Goal: Information Seeking & Learning: Compare options

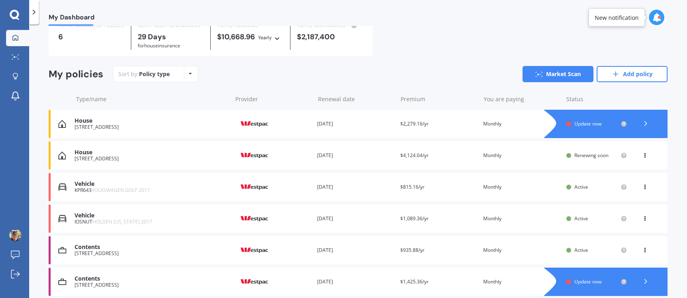
scroll to position [60, 0]
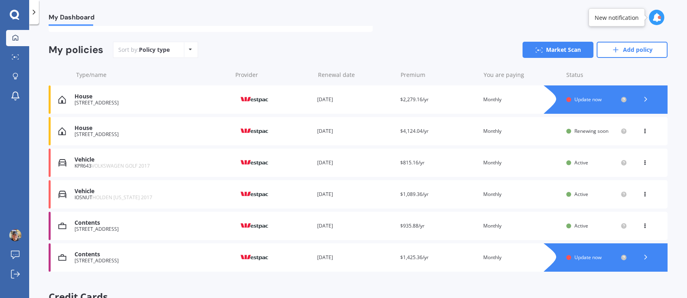
click at [638, 91] on div at bounding box center [614, 99] width 108 height 28
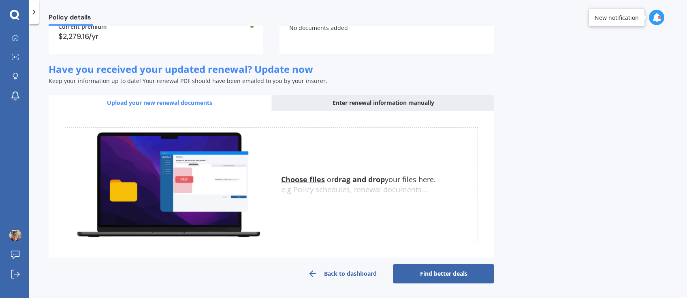
scroll to position [92, 0]
click at [657, 20] on icon at bounding box center [656, 17] width 9 height 9
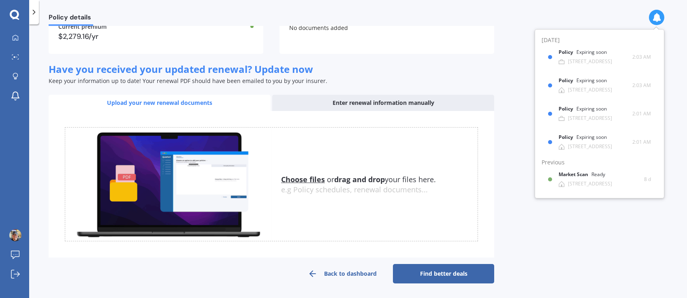
click at [475, 46] on div "No documents added" at bounding box center [386, 35] width 215 height 36
click at [446, 277] on link "Find better deals" at bounding box center [443, 273] width 101 height 19
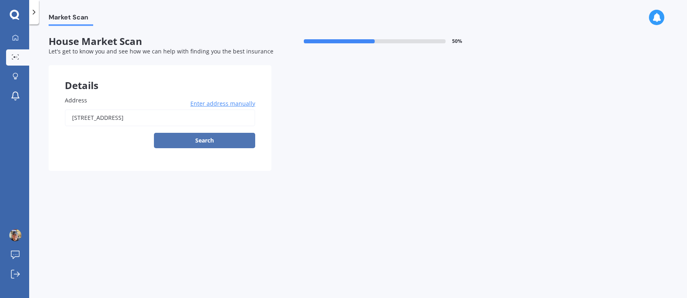
click at [234, 145] on button "Search" at bounding box center [204, 140] width 101 height 15
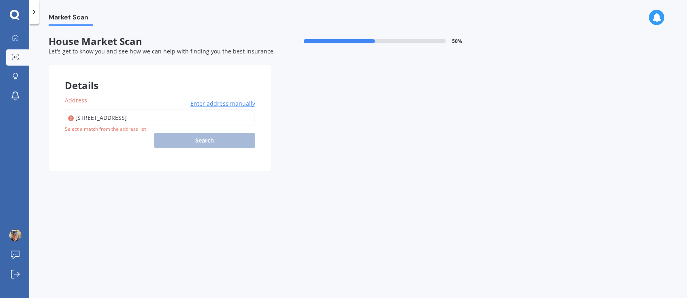
type input "[STREET_ADDRESS]"
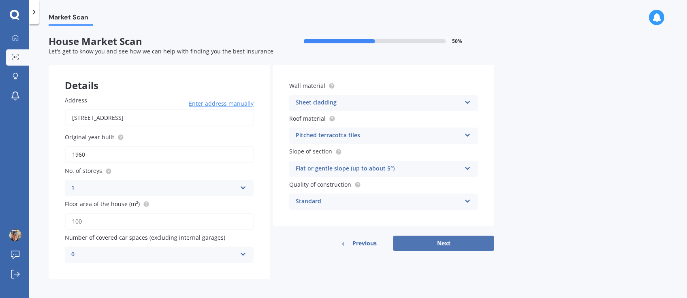
click at [470, 249] on button "Next" at bounding box center [443, 243] width 101 height 15
select select "19"
select select "08"
select select "1957"
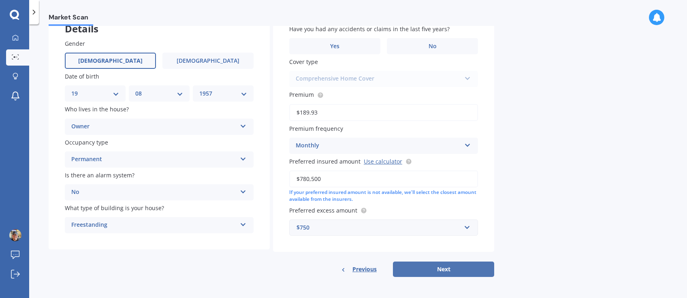
scroll to position [56, 0]
click at [457, 270] on button "Next" at bounding box center [443, 269] width 101 height 15
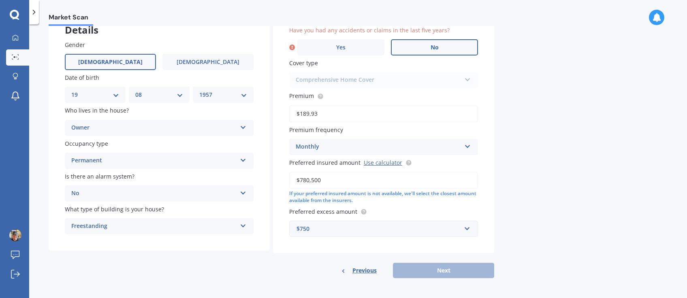
click at [430, 52] on label "No" at bounding box center [434, 47] width 87 height 16
click at [0, 0] on input "No" at bounding box center [0, 0] width 0 height 0
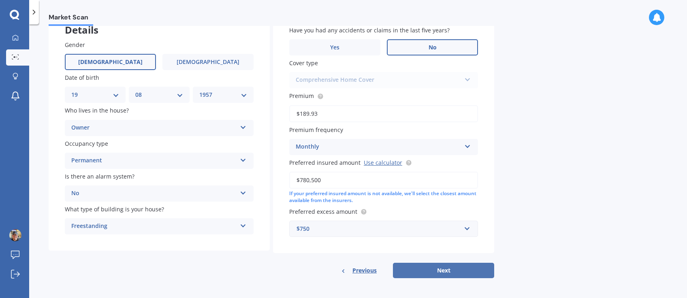
click at [416, 269] on button "Next" at bounding box center [443, 270] width 101 height 15
select select "19"
select select "08"
select select "1957"
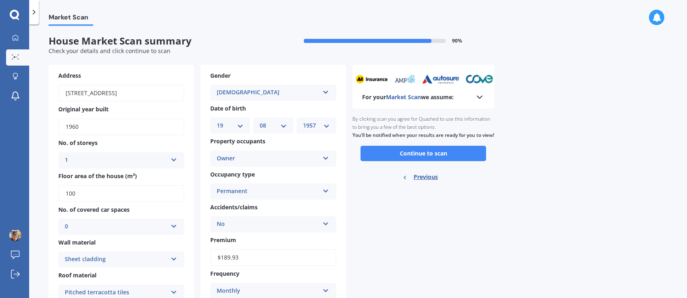
scroll to position [0, 0]
click at [468, 162] on button "Continue to scan" at bounding box center [423, 153] width 126 height 15
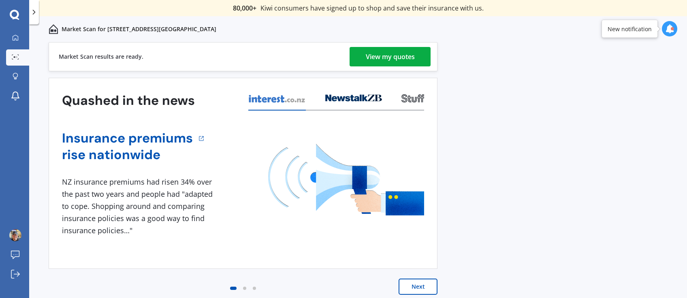
click at [379, 52] on div "View my quotes" at bounding box center [390, 56] width 49 height 19
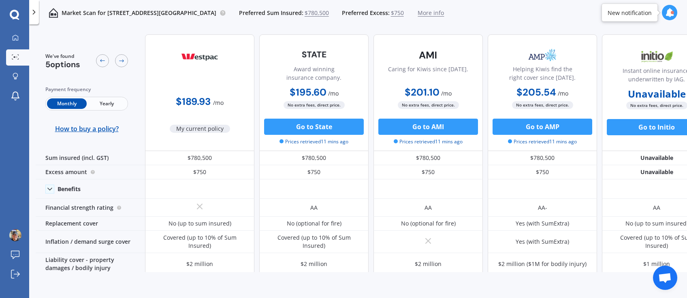
scroll to position [0, 28]
